Goal: Task Accomplishment & Management: Use online tool/utility

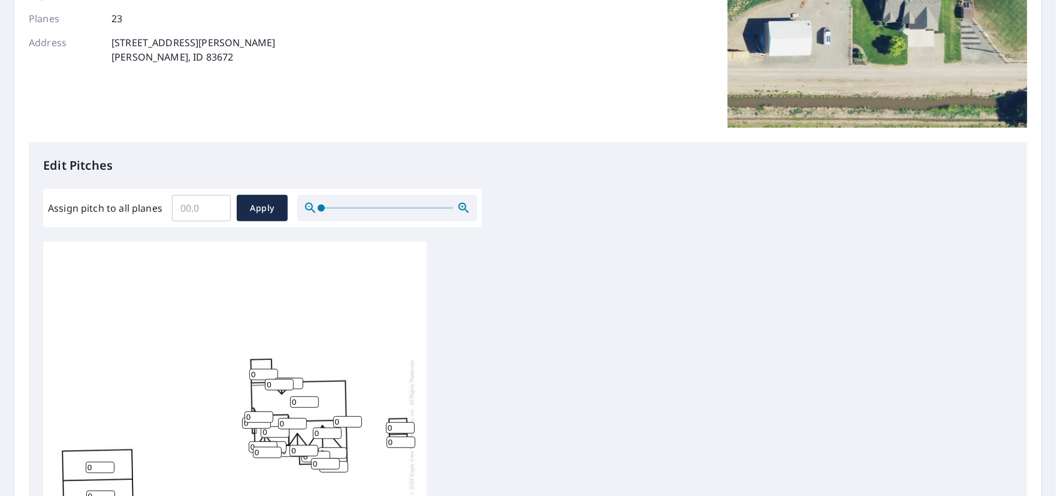
scroll to position [11, 0]
click at [207, 206] on input "Assign pitch to all planes" at bounding box center [201, 208] width 59 height 34
type input "8"
click at [257, 209] on span "Apply" at bounding box center [262, 208] width 32 height 15
type input "8"
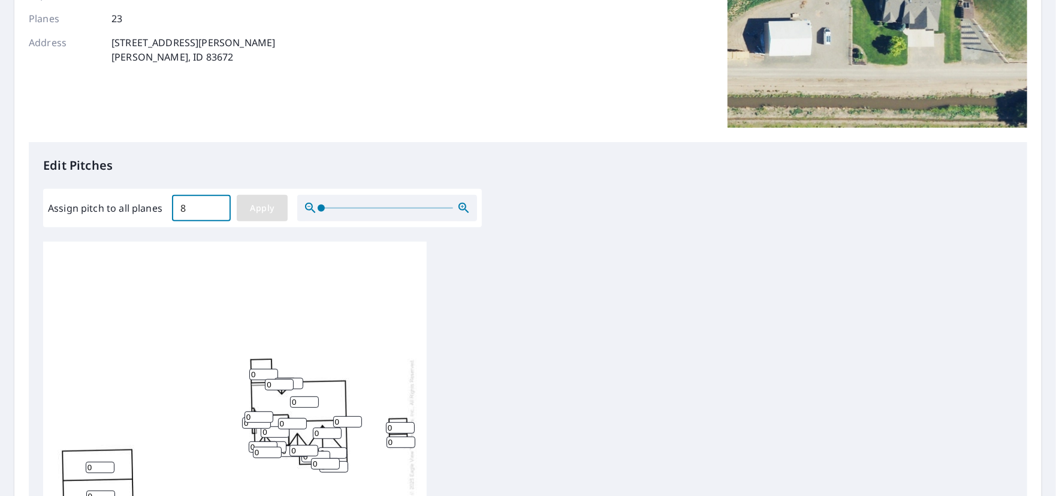
type input "8"
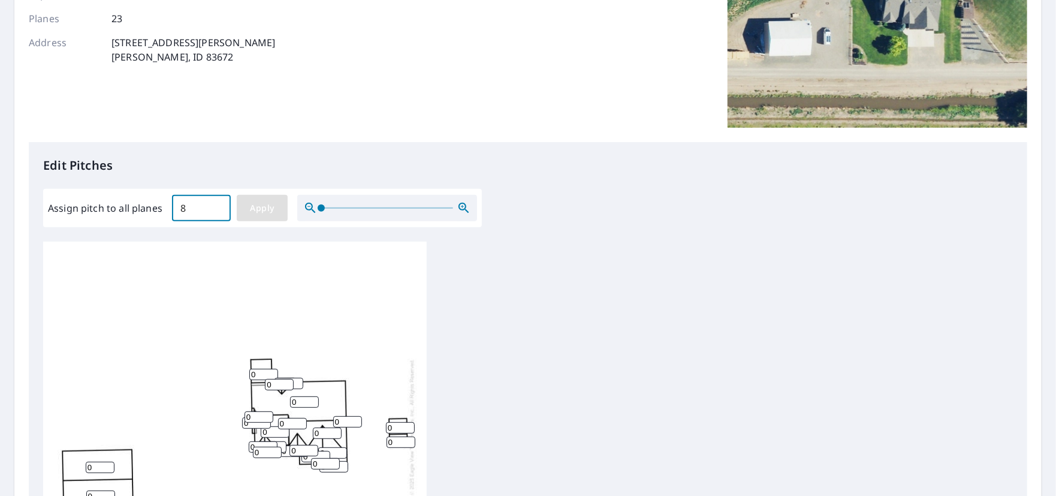
type input "8"
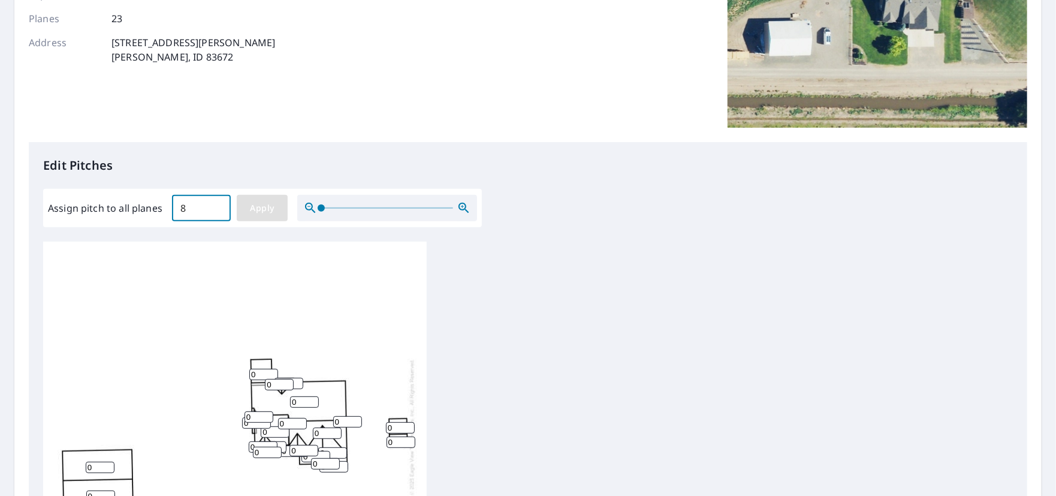
type input "8"
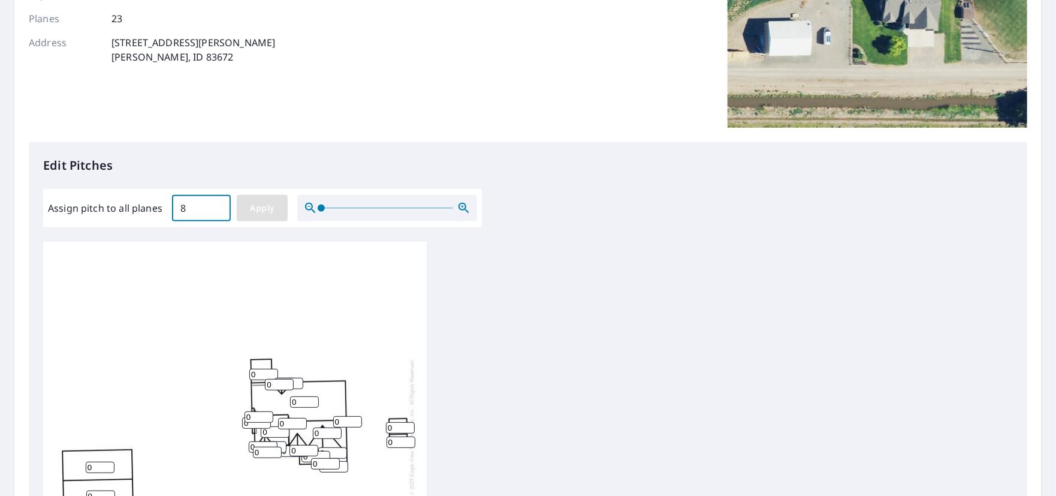
type input "8"
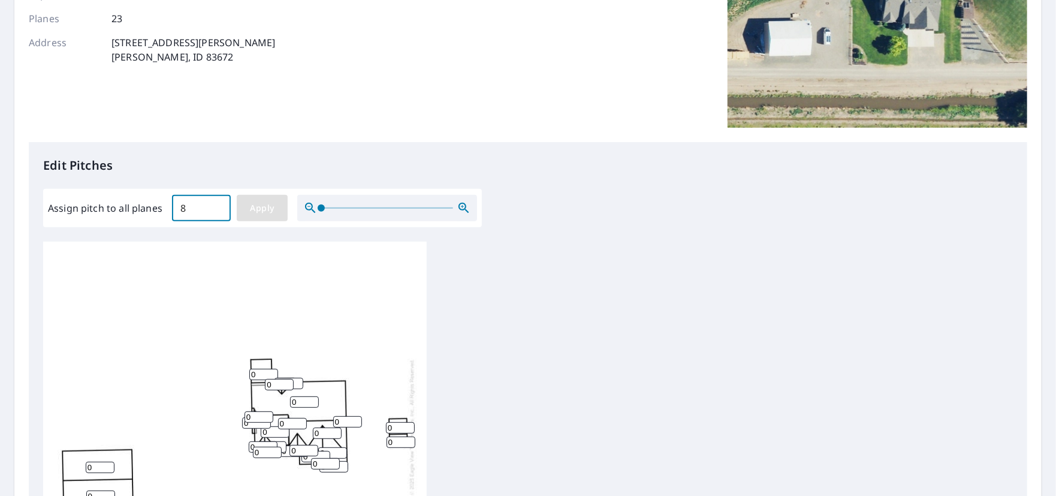
type input "8"
click at [259, 369] on input "8" at bounding box center [263, 374] width 29 height 11
drag, startPoint x: 259, startPoint y: 366, endPoint x: 224, endPoint y: 366, distance: 35.4
click at [224, 366] on div "8 8 8 8 8 8 8 8 8 8 8 8 8 8 8 8 8 8 8 8 8 8 8" at bounding box center [235, 427] width 384 height 376
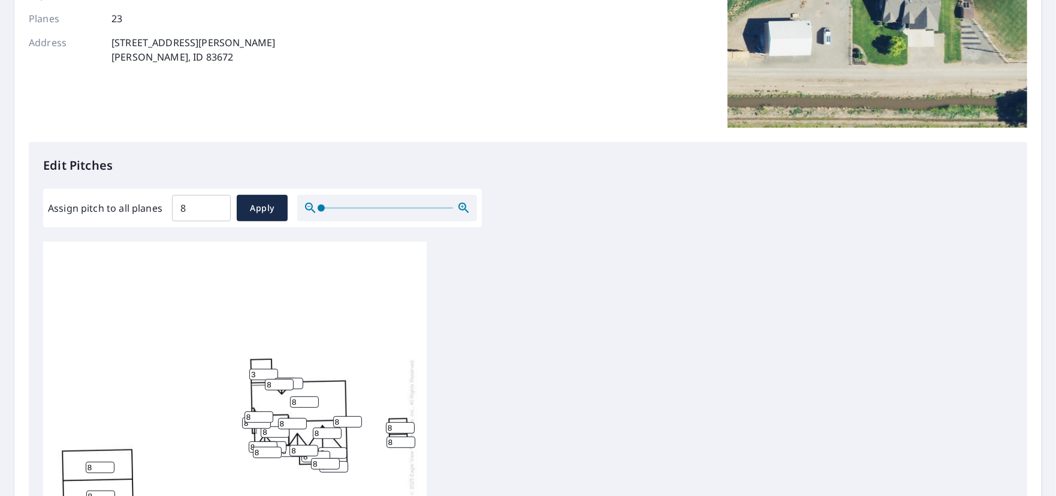
type input "3"
drag, startPoint x: 399, startPoint y: 418, endPoint x: 385, endPoint y: 418, distance: 14.4
click at [385, 418] on div "8 8 8 8 8 8 3 8 8 8 8 8 8 8 8 8 8 8 8 8 8 8 8" at bounding box center [235, 427] width 384 height 376
type input "0"
drag, startPoint x: 397, startPoint y: 434, endPoint x: 372, endPoint y: 435, distance: 25.2
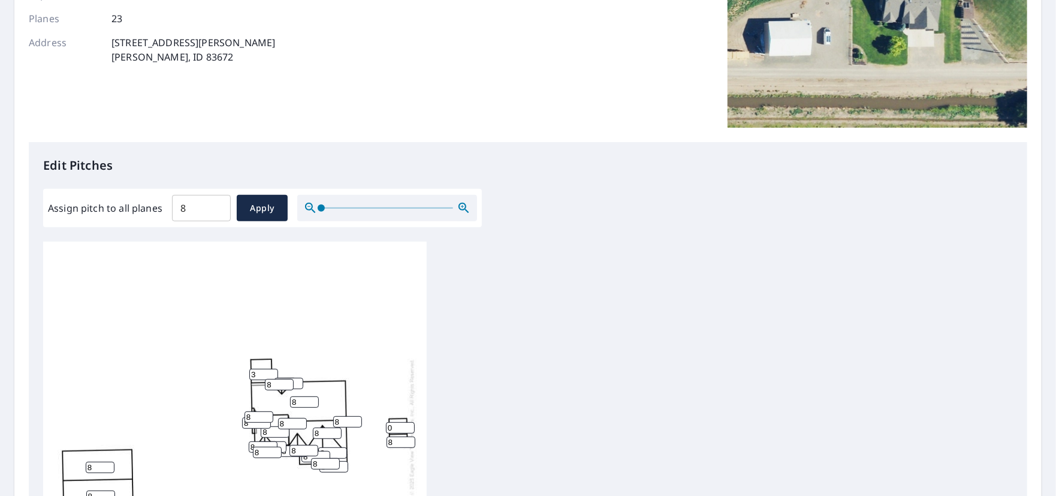
click at [372, 435] on div "8 8 8 8 8 8 3 8 0 8 8 8 8 8 8 8 8 8 8 8 8 8 8" at bounding box center [235, 427] width 384 height 376
type input "0"
drag, startPoint x: 95, startPoint y: 460, endPoint x: 62, endPoint y: 460, distance: 33.0
click at [62, 460] on div "8 8 8 8 8 8 3 8 0 0 8 8 8 8 8 8 8 8 8 8 8 8 8" at bounding box center [235, 427] width 384 height 376
type input "0"
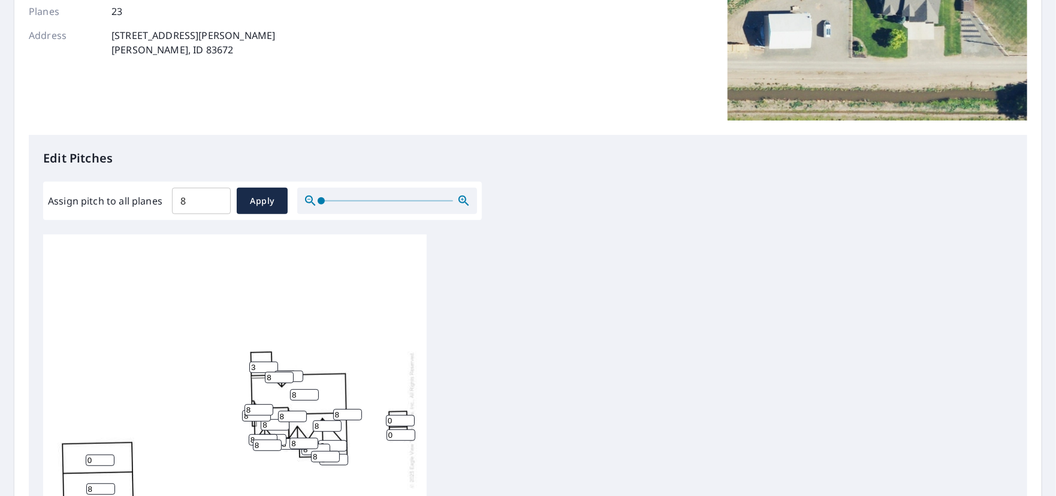
drag, startPoint x: 101, startPoint y: 485, endPoint x: 20, endPoint y: 496, distance: 81.6
click at [20, 495] on html "Dashboard Order History Order Report Details View and edit your report informat…" at bounding box center [528, 248] width 1056 height 496
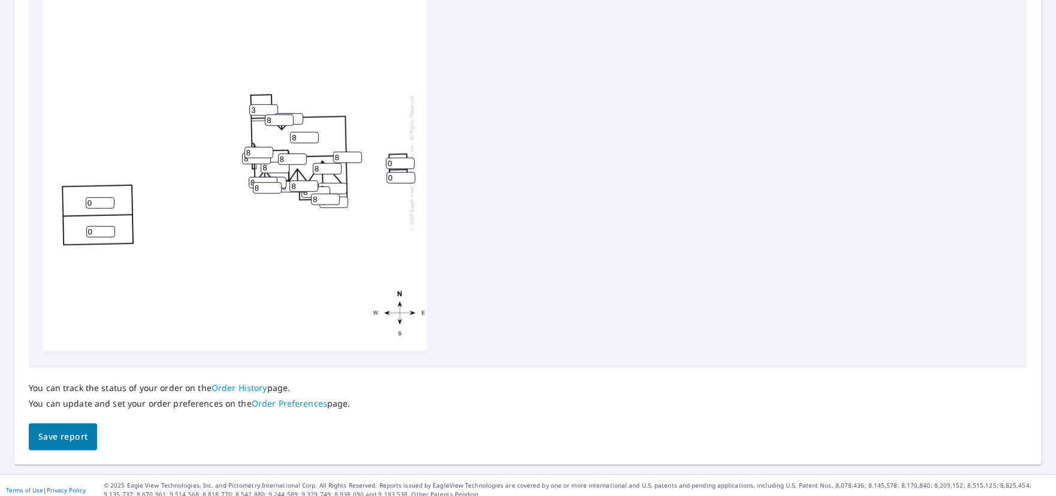
scroll to position [453, 0]
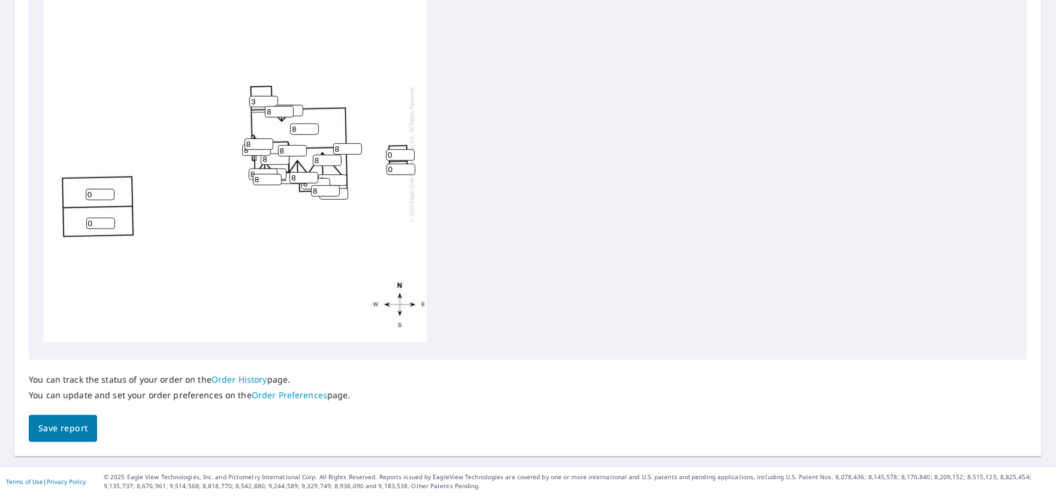
type input "0"
click at [53, 425] on span "Save report" at bounding box center [62, 428] width 49 height 15
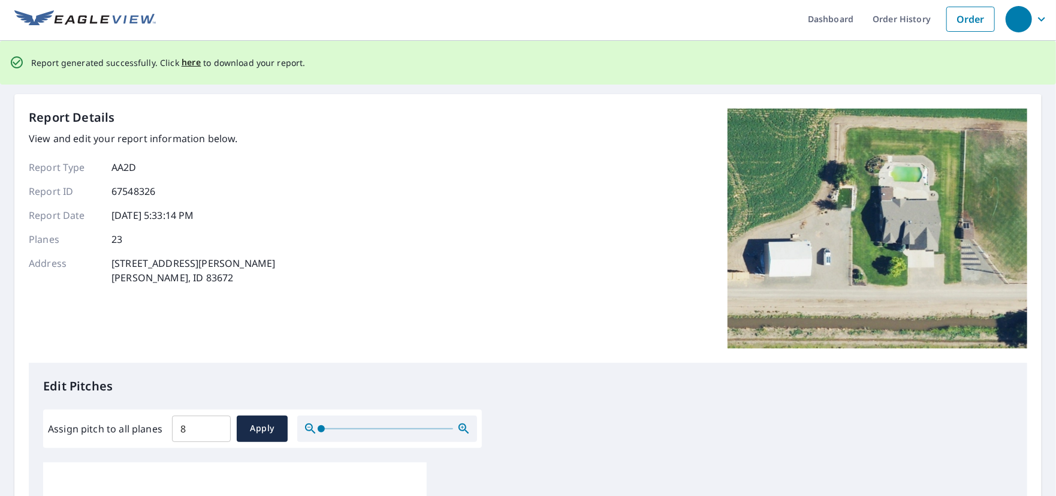
scroll to position [0, 0]
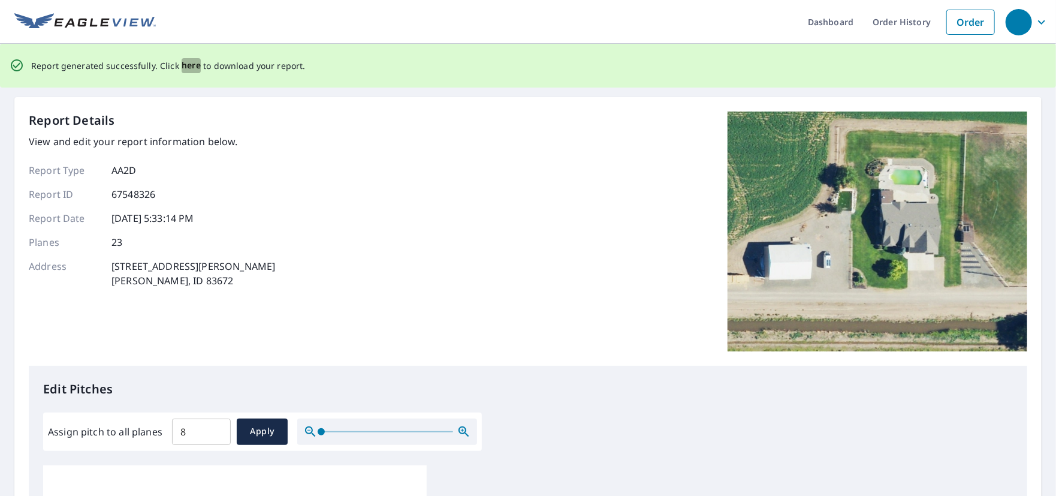
click at [189, 67] on span "here" at bounding box center [192, 65] width 20 height 15
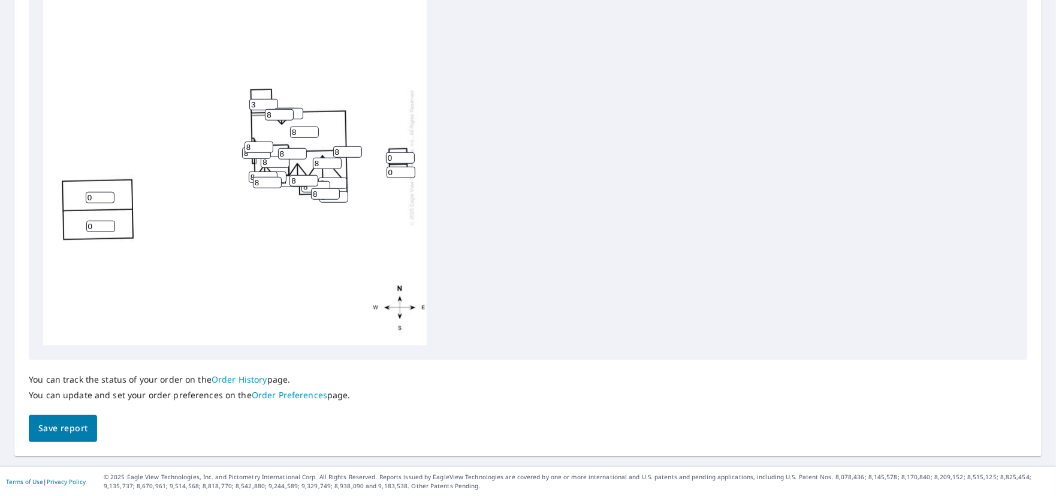
scroll to position [11, 0]
click at [239, 380] on link "Order History" at bounding box center [240, 378] width 56 height 11
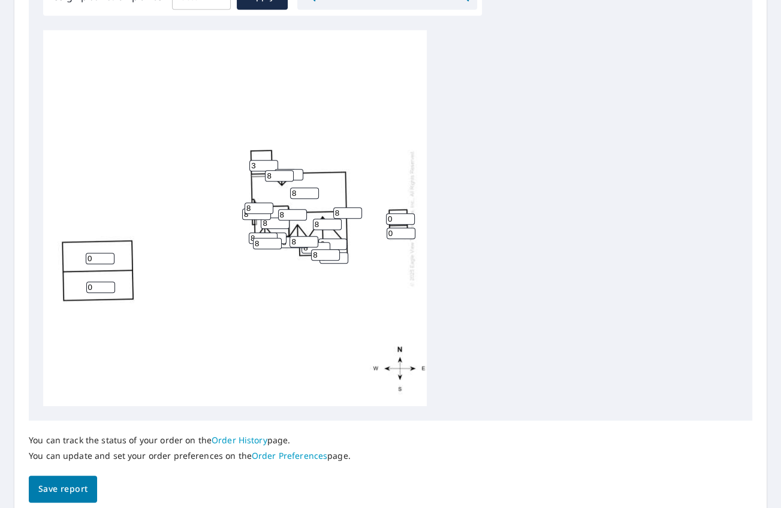
scroll to position [440, 0]
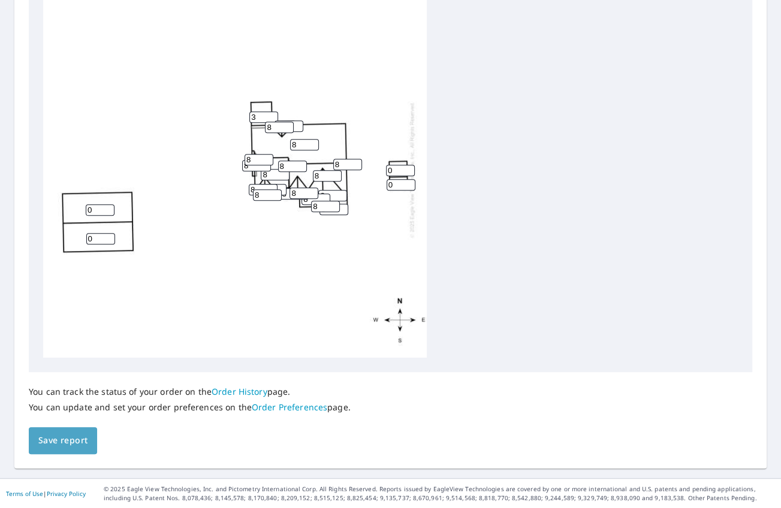
click at [64, 439] on span "Save report" at bounding box center [62, 440] width 49 height 15
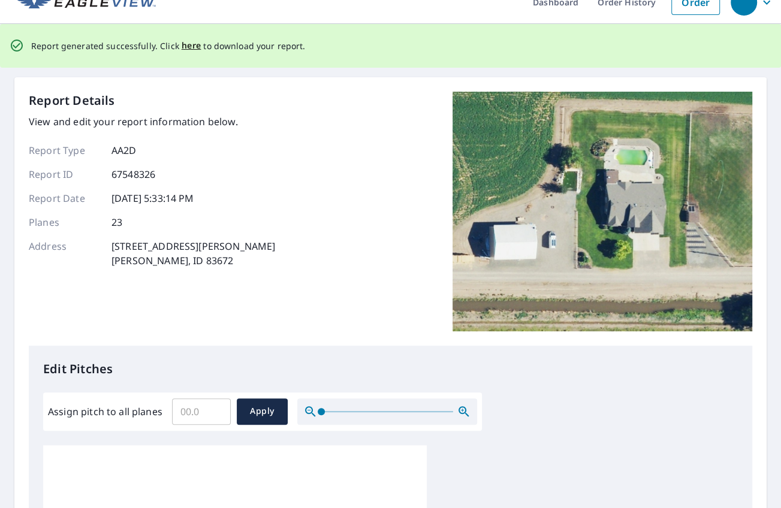
scroll to position [0, 0]
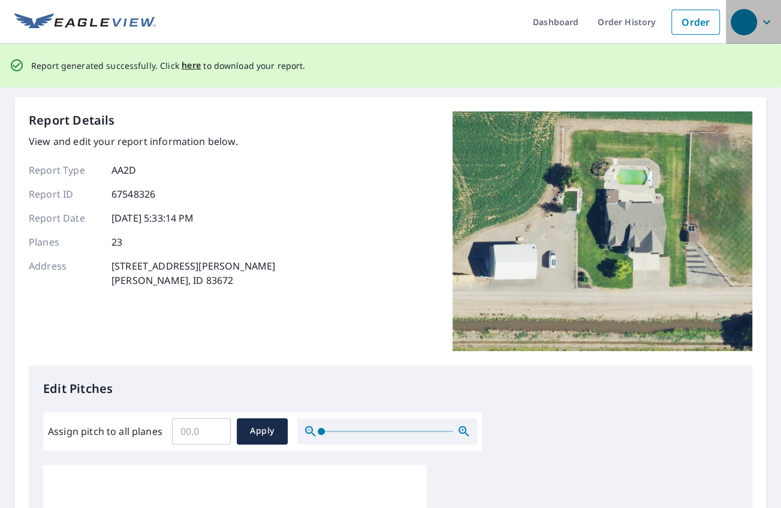
click at [759, 18] on icon "button" at bounding box center [766, 22] width 14 height 14
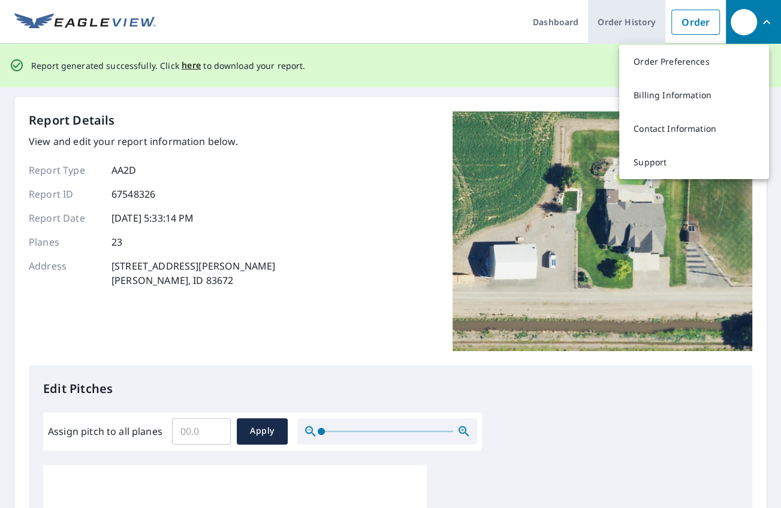
click at [615, 24] on link "Order History" at bounding box center [626, 22] width 77 height 44
